Goal: Transaction & Acquisition: Purchase product/service

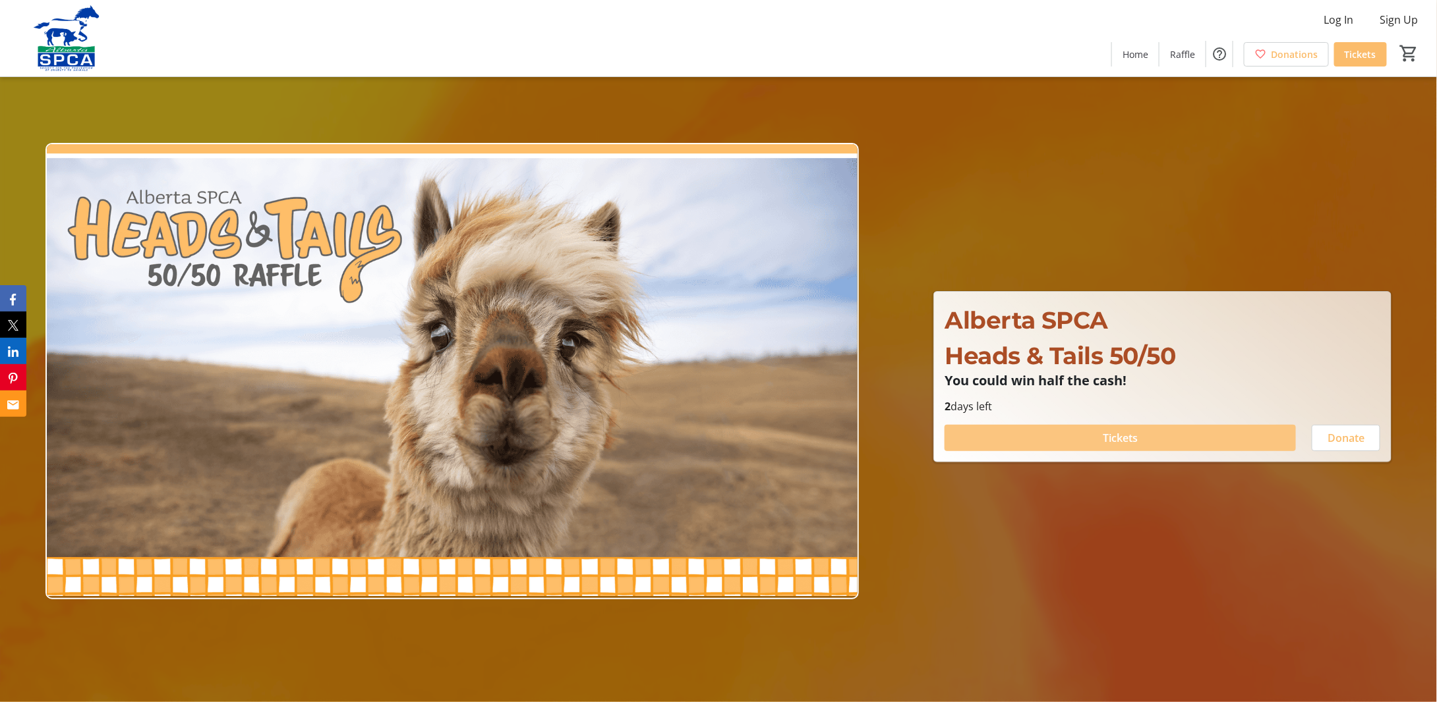
click at [1118, 440] on span "Tickets" at bounding box center [1119, 438] width 35 height 16
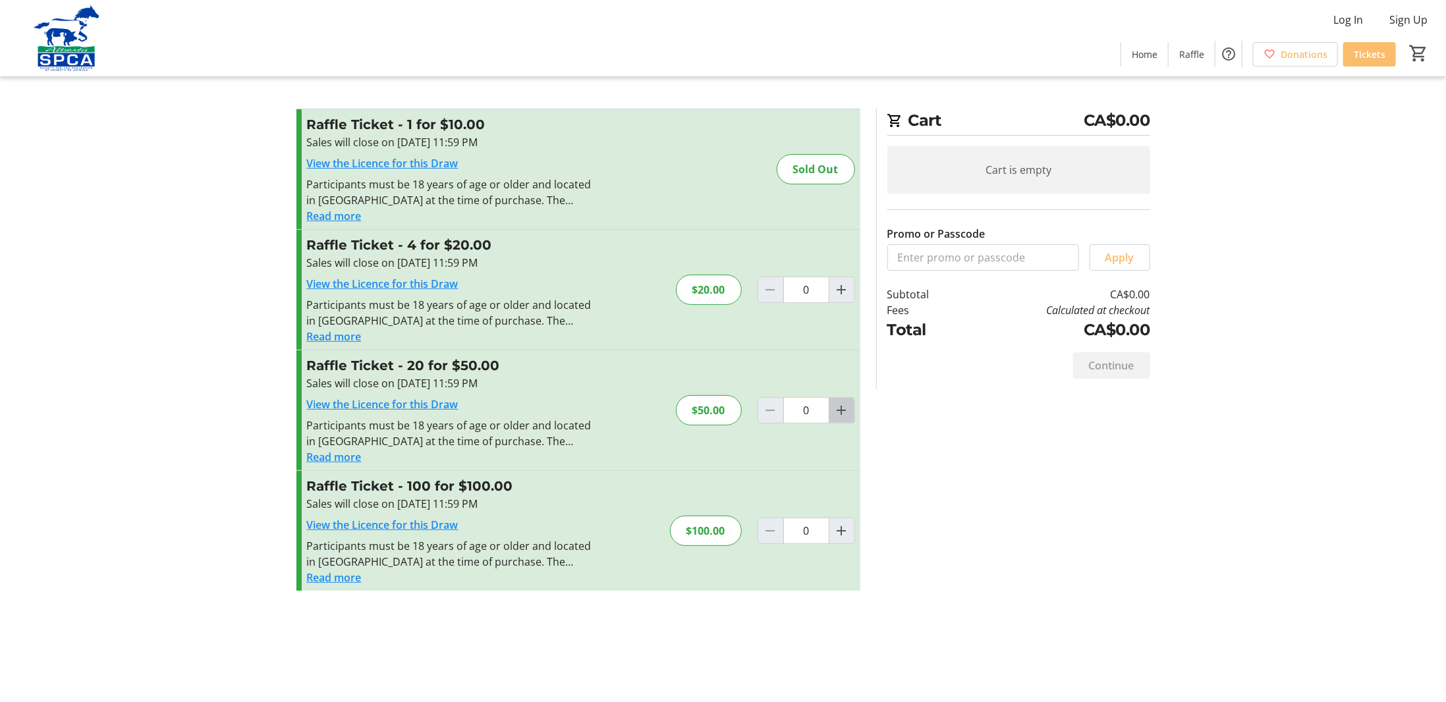
click at [842, 410] on mat-icon "Increment by one" at bounding box center [842, 411] width 16 height 16
type input "1"
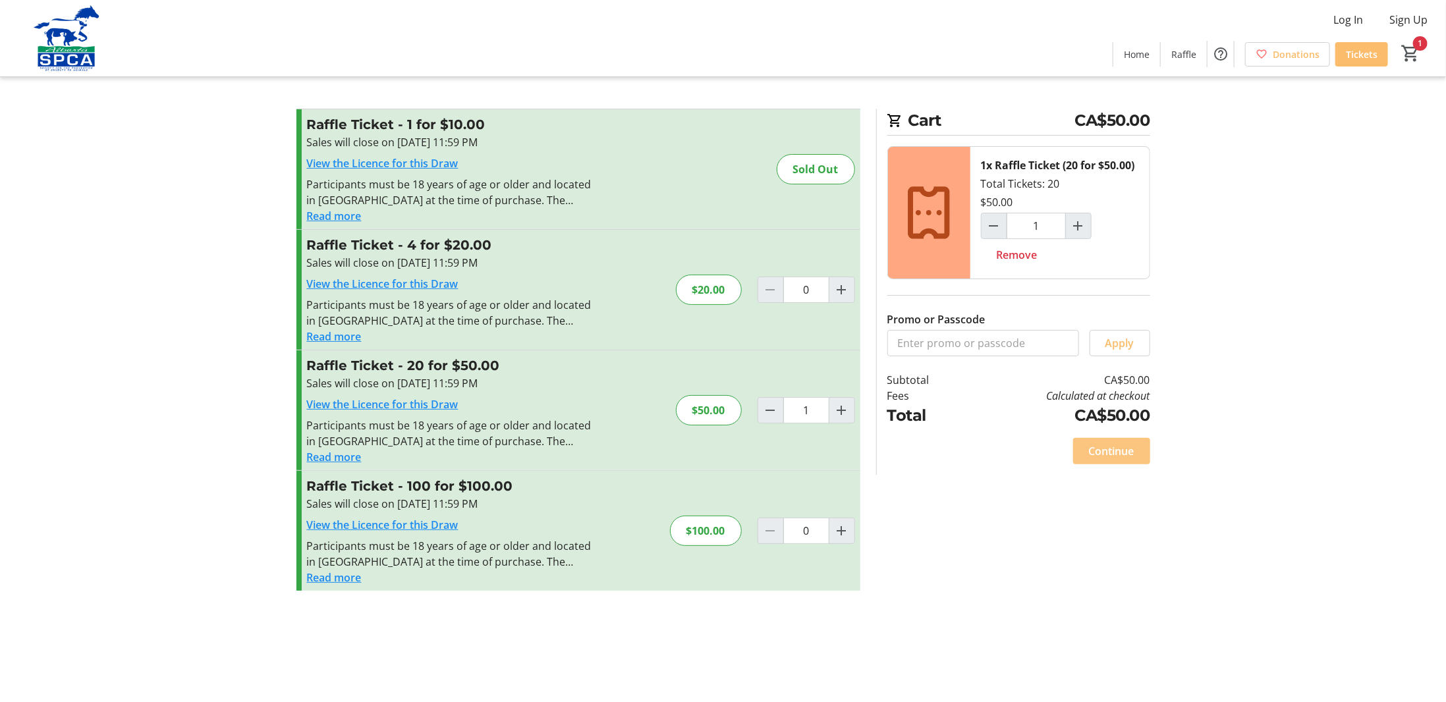
click at [1109, 451] on span "Continue" at bounding box center [1111, 451] width 45 height 16
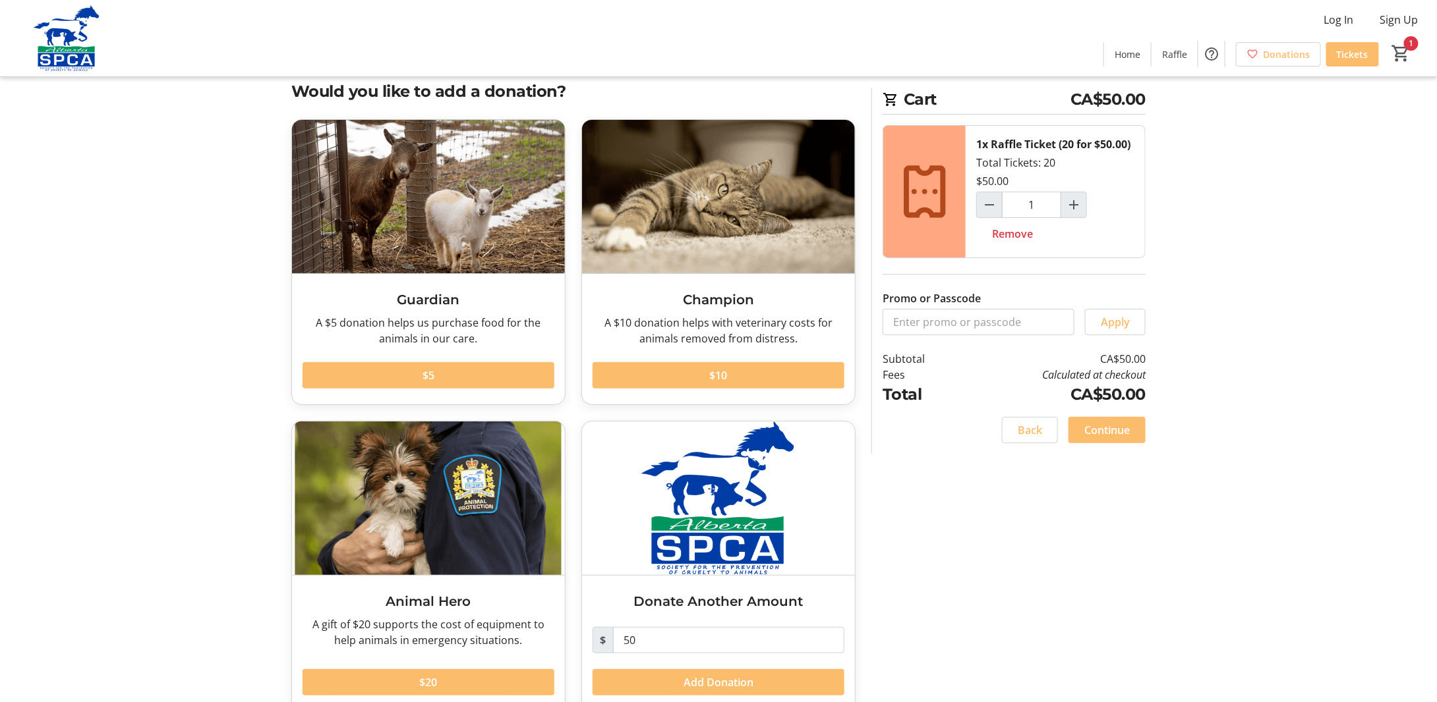
scroll to position [53, 0]
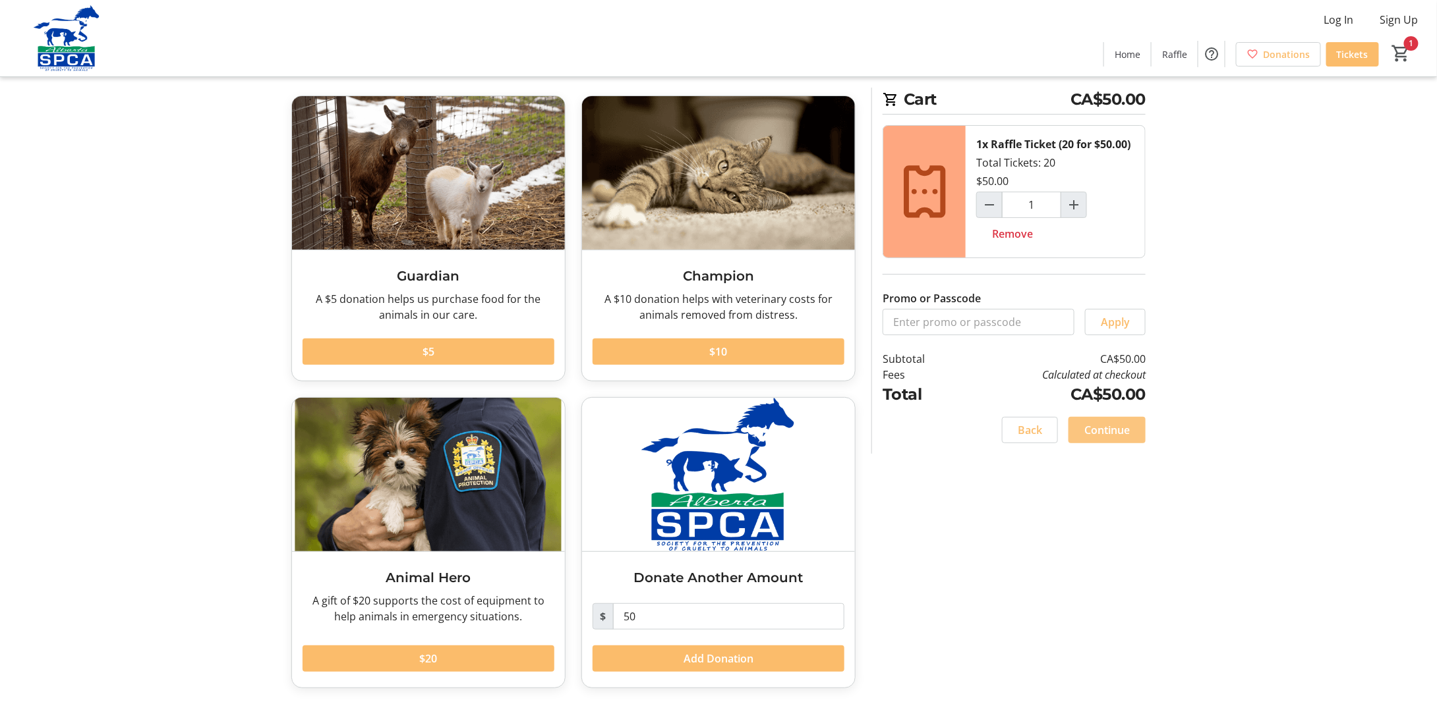
click at [1106, 426] on span "Continue" at bounding box center [1106, 430] width 45 height 16
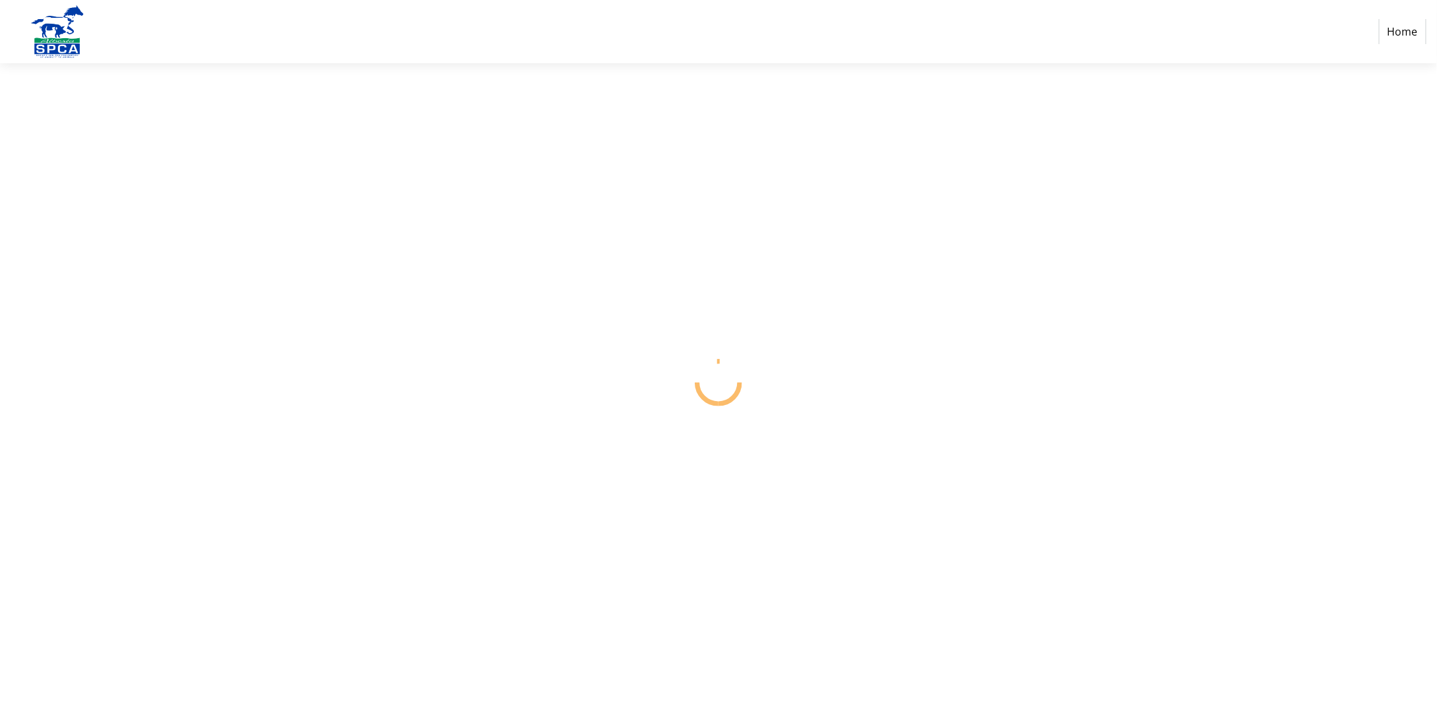
select select "CA"
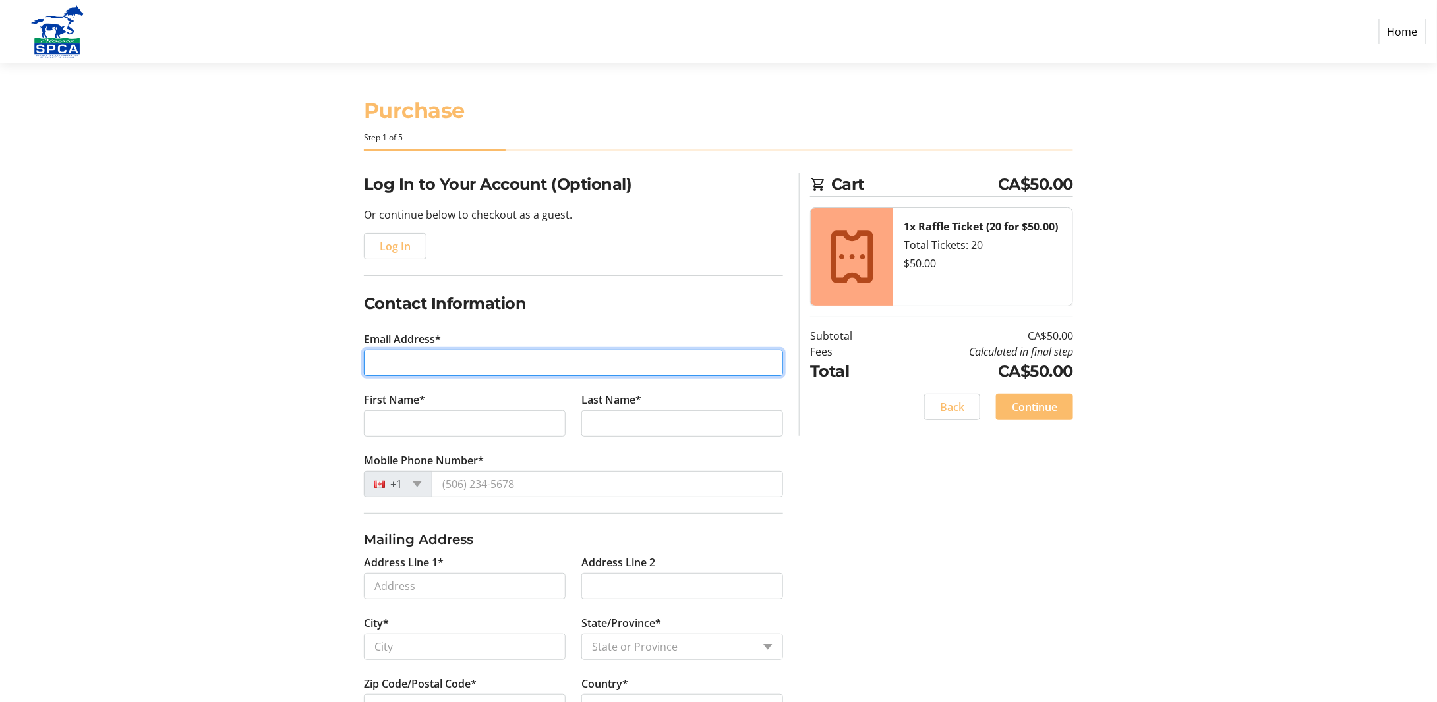
click at [385, 365] on input "Email Address*" at bounding box center [573, 363] width 419 height 26
type input "[EMAIL_ADDRESS][PERSON_NAME][DOMAIN_NAME]"
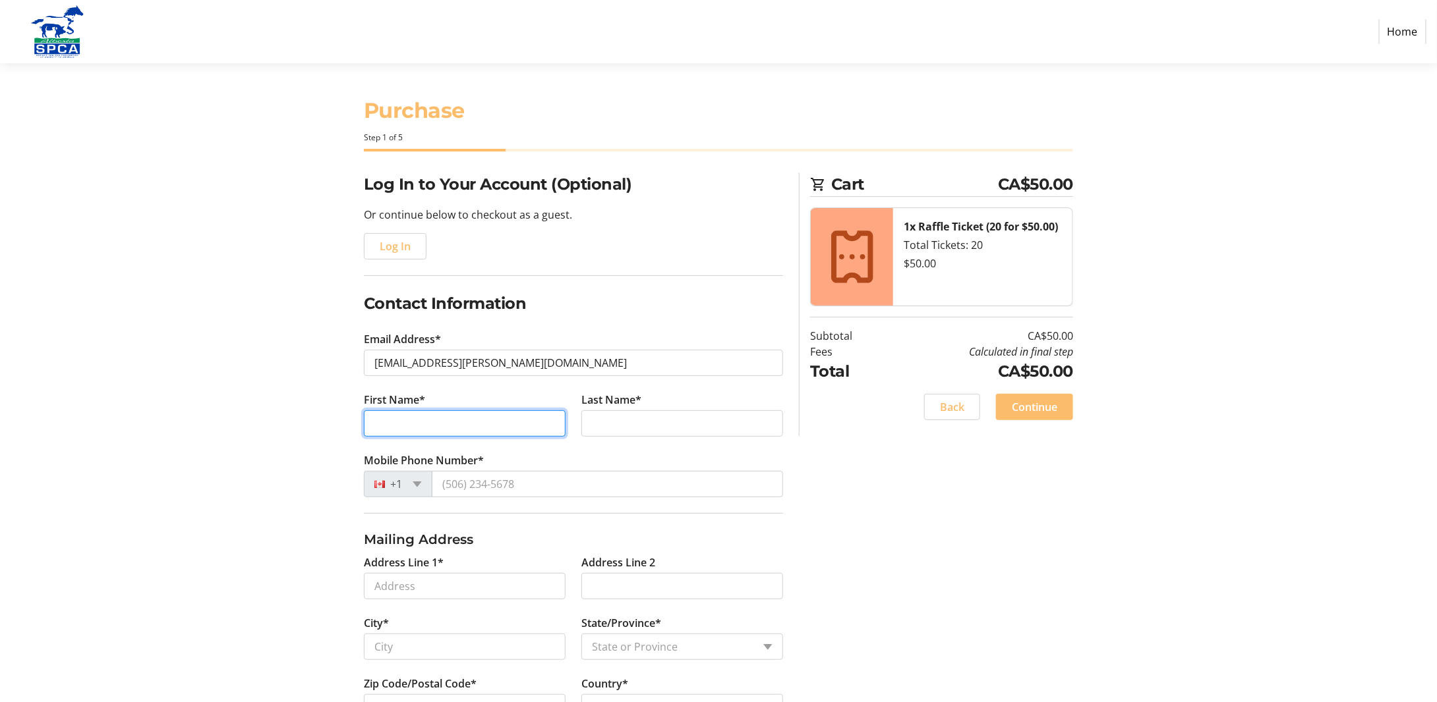
type input "[PERSON_NAME]"
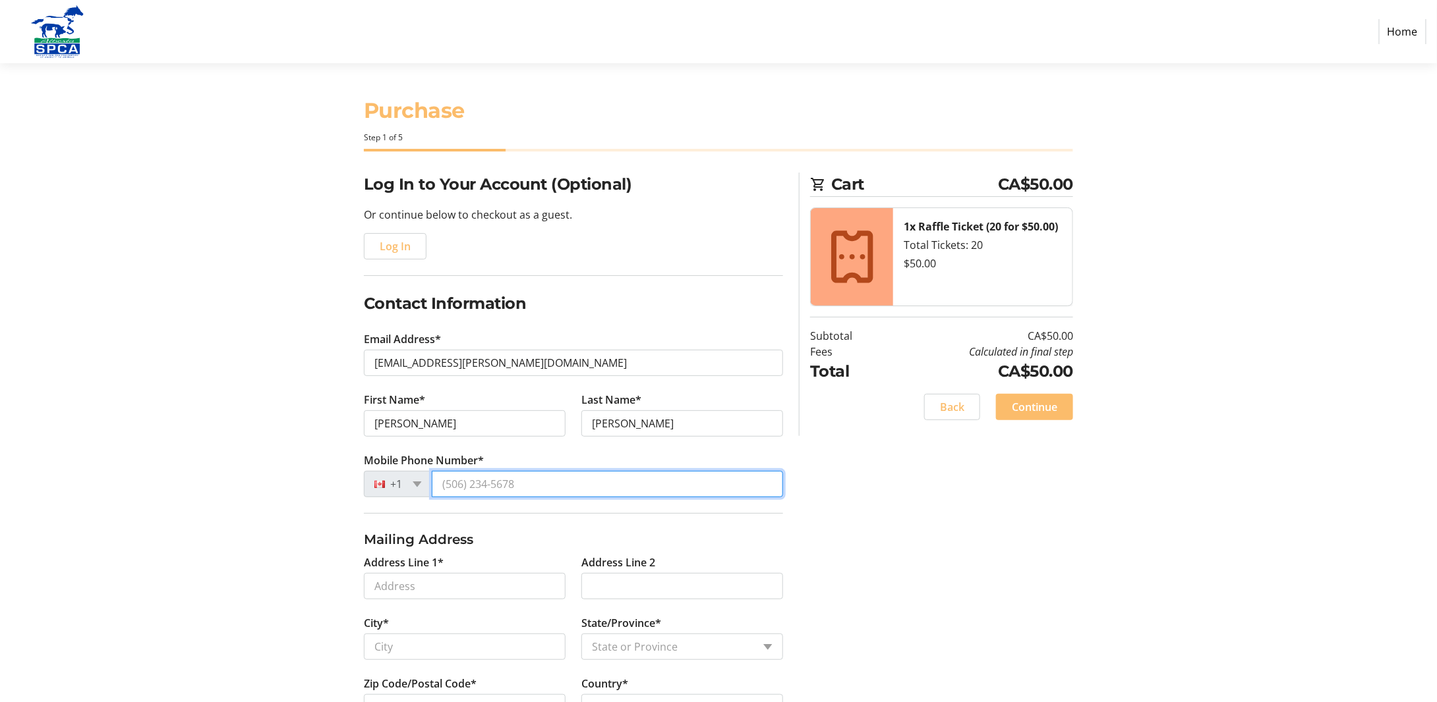
type input "[PHONE_NUMBER]"
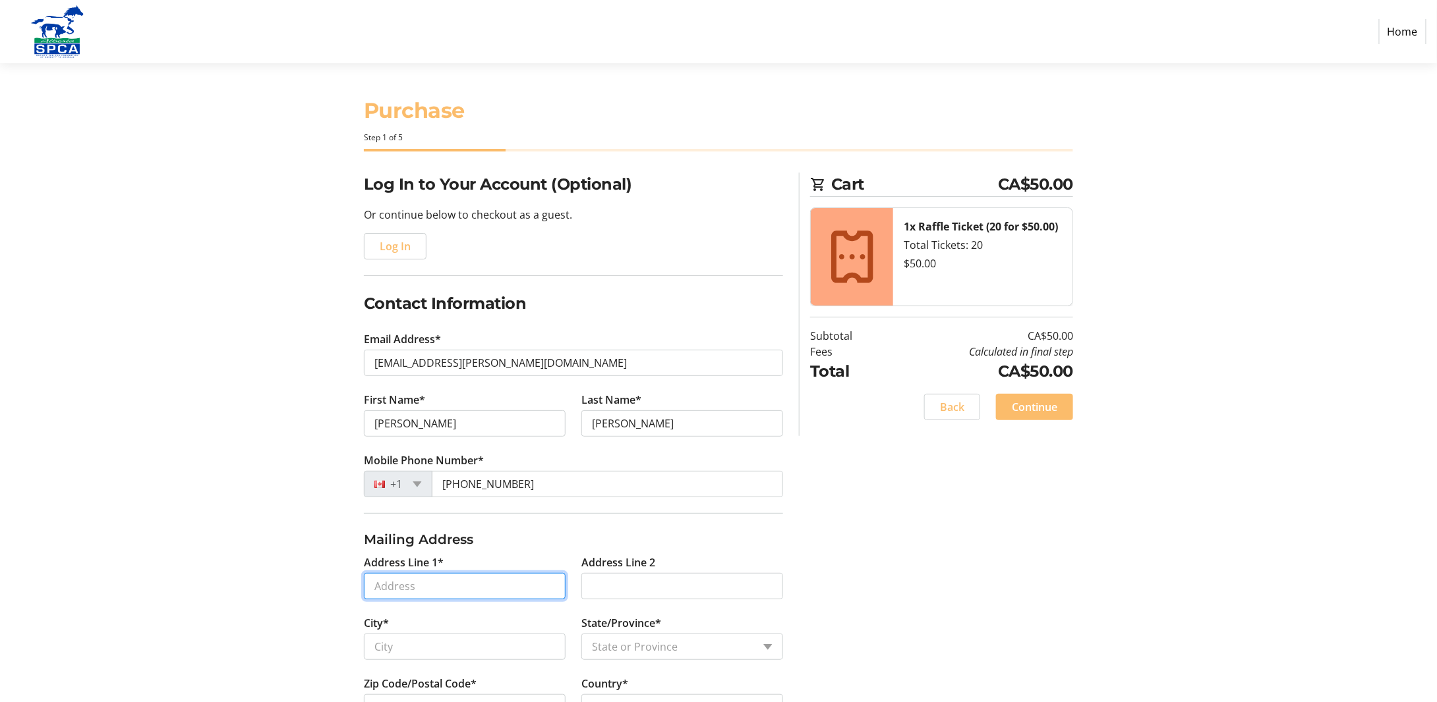
type input "[STREET_ADDRESS][PERSON_NAME]"
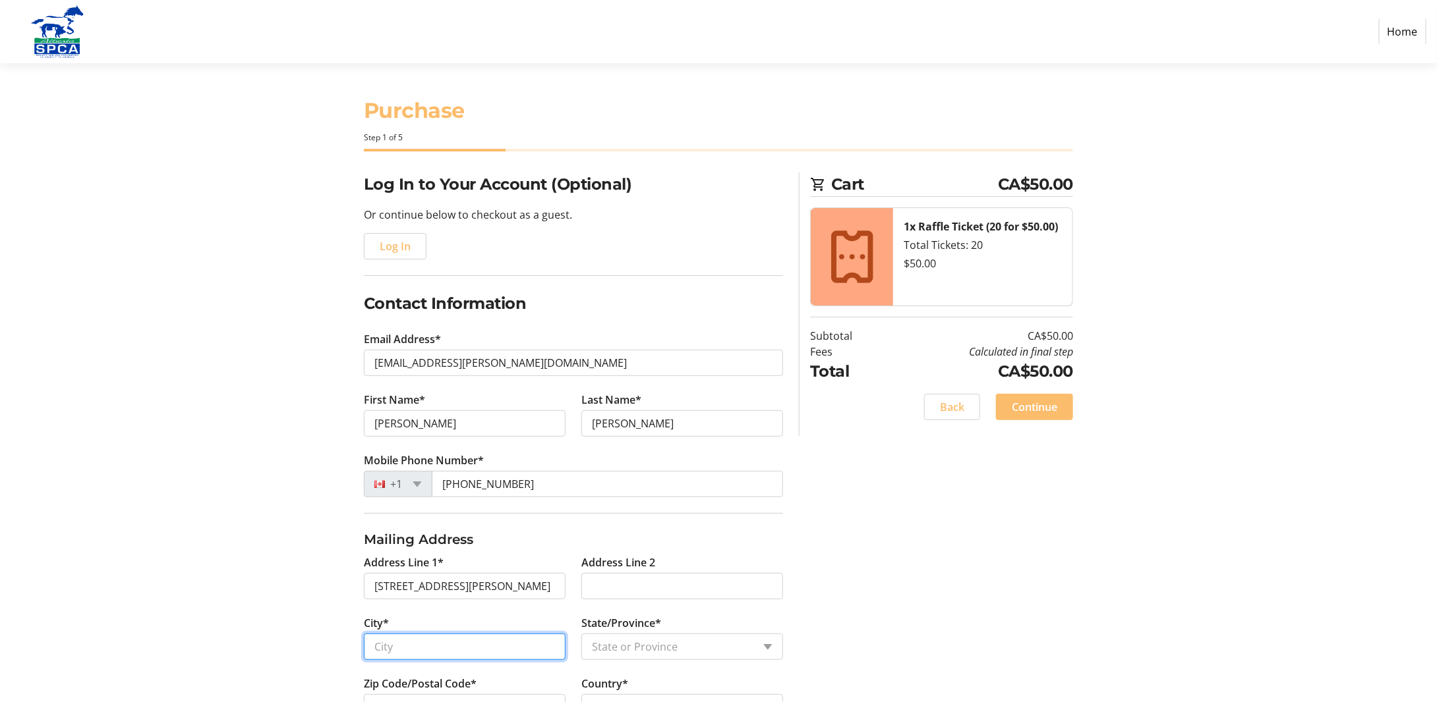
type input "Okotoks"
select select "AB"
type input "T1S 1H6"
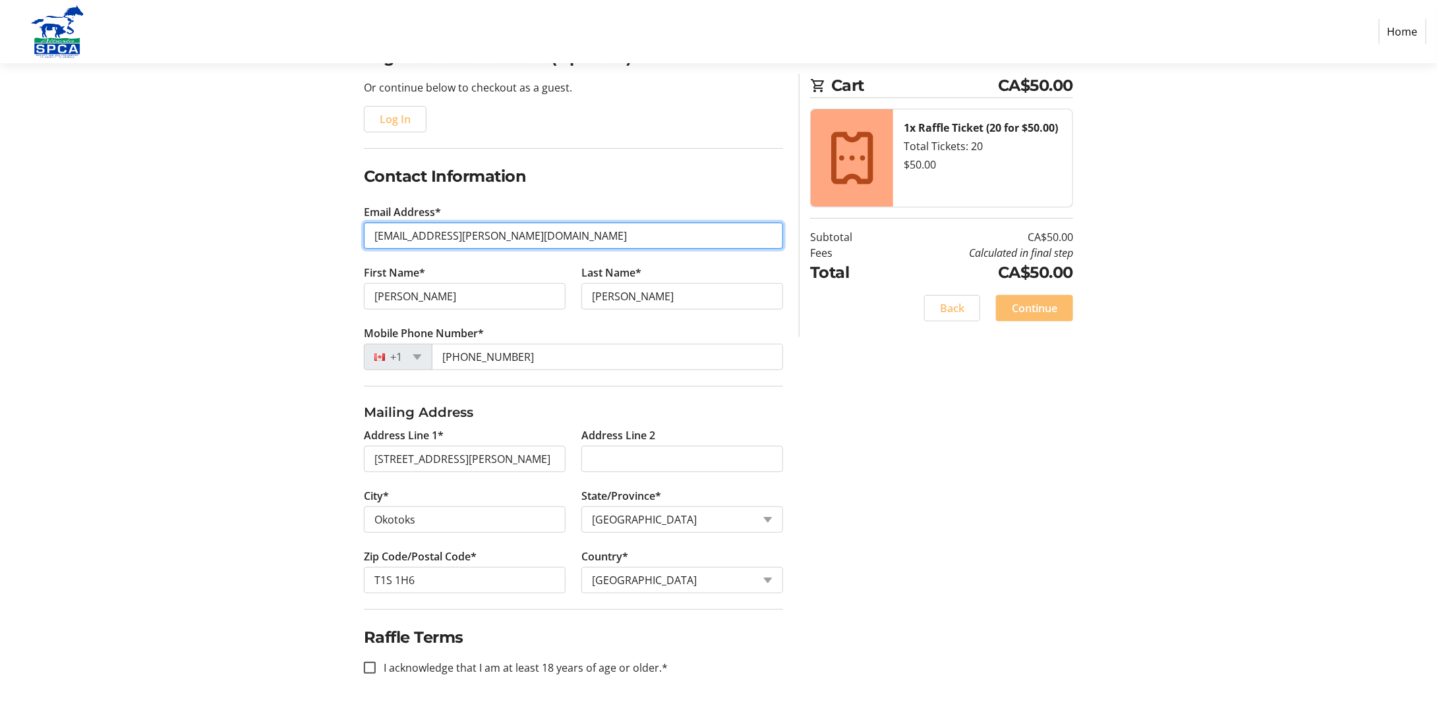
scroll to position [128, 0]
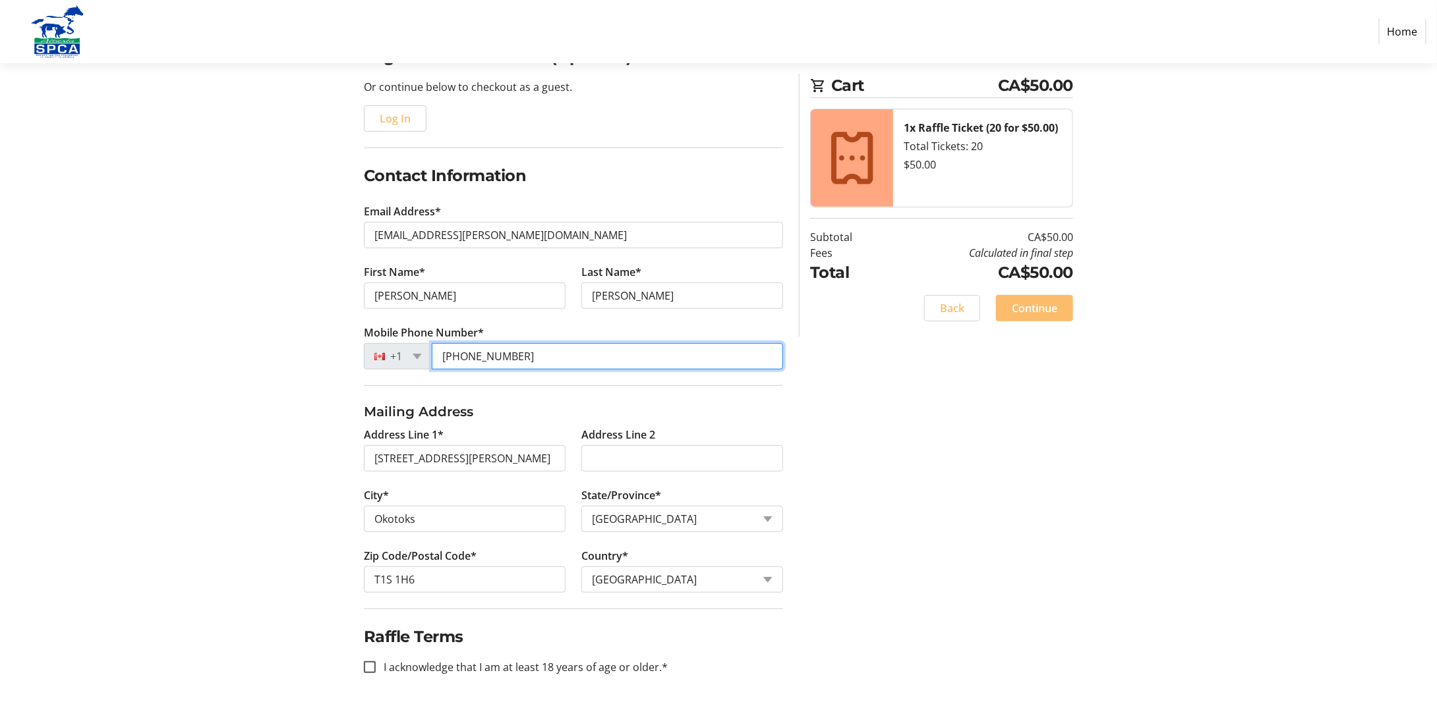
click at [525, 355] on input "[PHONE_NUMBER]" at bounding box center [607, 356] width 351 height 26
type input "[PHONE_NUMBER]"
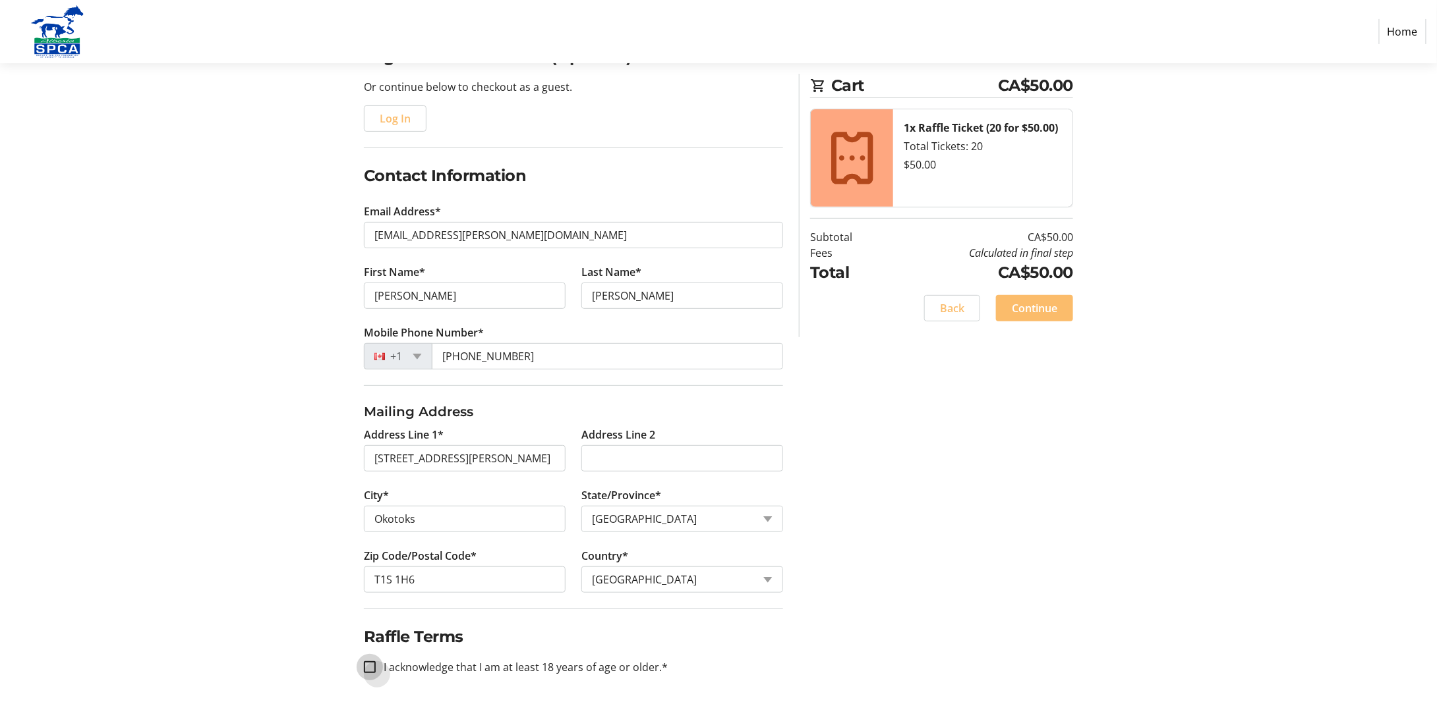
click at [369, 664] on input "I acknowledge that I am at least 18 years of age or older.*" at bounding box center [370, 668] width 12 height 12
checkbox input "true"
click at [405, 293] on input "[PERSON_NAME]" at bounding box center [465, 296] width 202 height 26
type input "[PERSON_NAME]"
click at [1037, 308] on span "Continue" at bounding box center [1034, 308] width 45 height 16
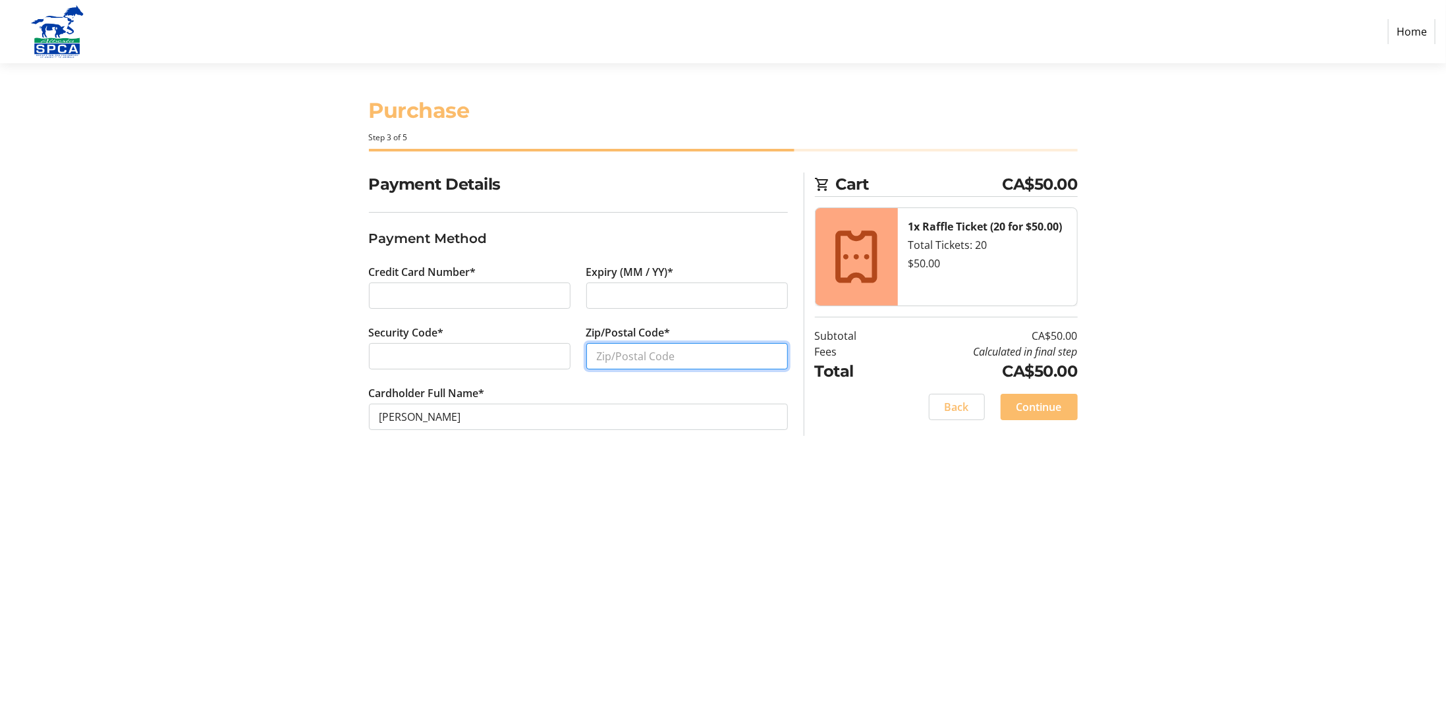
click at [672, 357] on input "Zip/Postal Code*" at bounding box center [687, 356] width 202 height 26
type input "T1S 1H6"
click at [548, 575] on div "Purchase Step 3 of 5 Cart CA$50.00 1x Raffle Ticket (20 for $50.00) Total Ticke…" at bounding box center [724, 382] width 870 height 639
click at [1037, 403] on span "Continue" at bounding box center [1039, 407] width 45 height 16
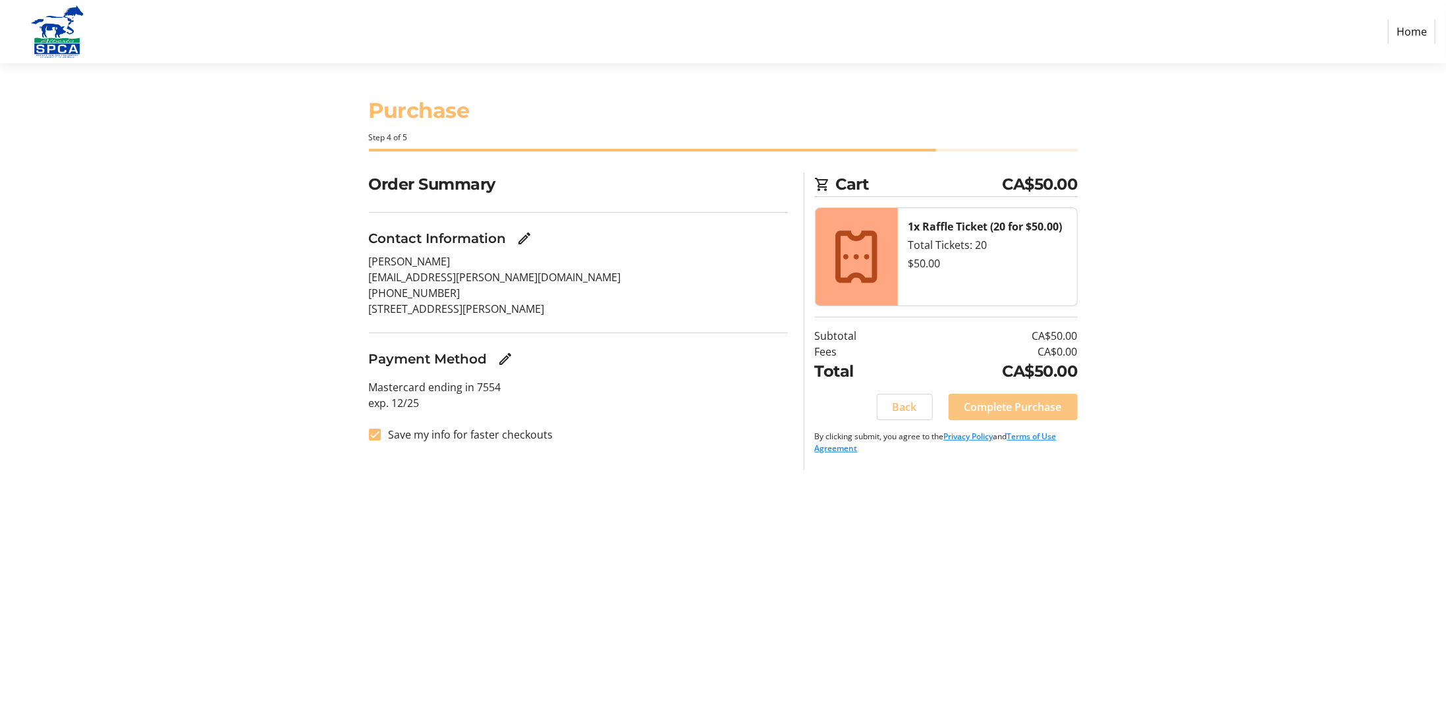
click at [1024, 409] on span "Complete Purchase" at bounding box center [1014, 407] width 98 height 16
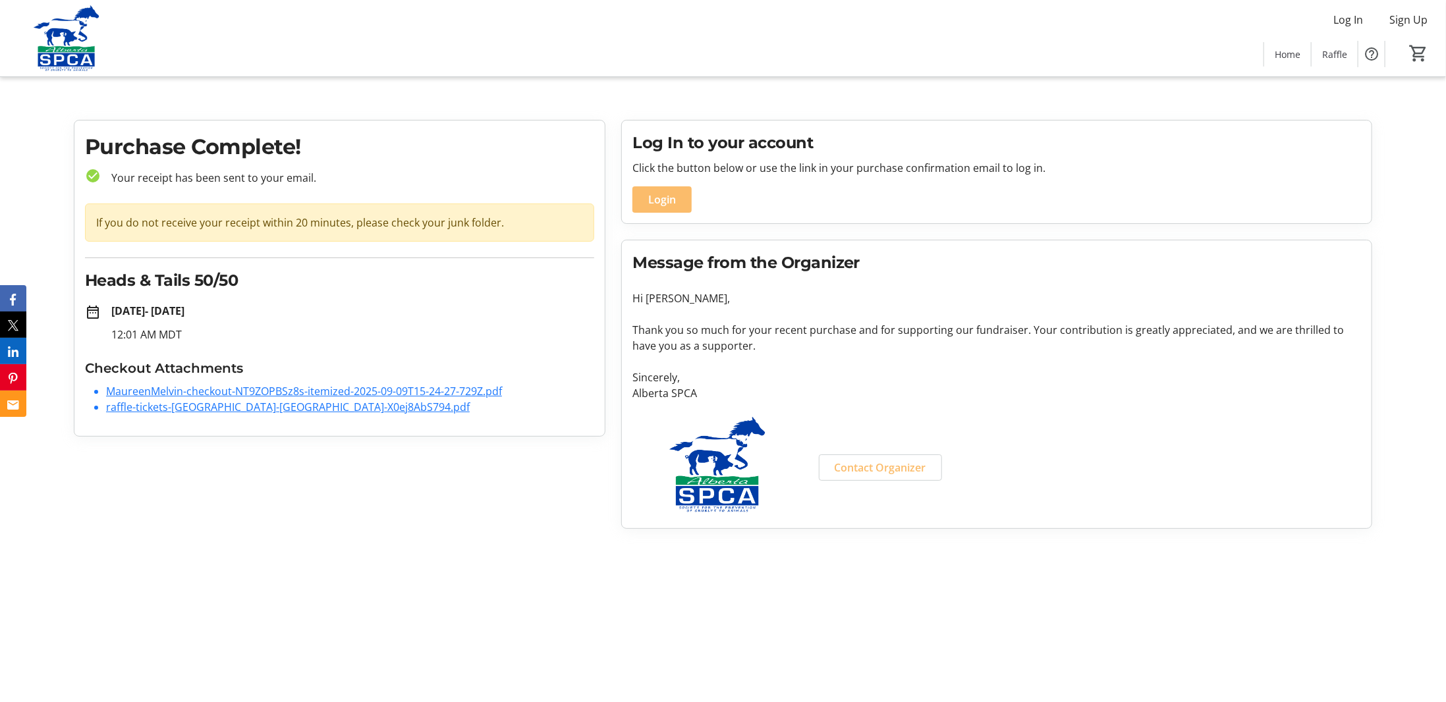
click at [211, 405] on link "raffle-tickets-[GEOGRAPHIC_DATA]-[GEOGRAPHIC_DATA]-X0ej8AbS794.pdf" at bounding box center [288, 407] width 364 height 14
